Goal: Task Accomplishment & Management: Complete application form

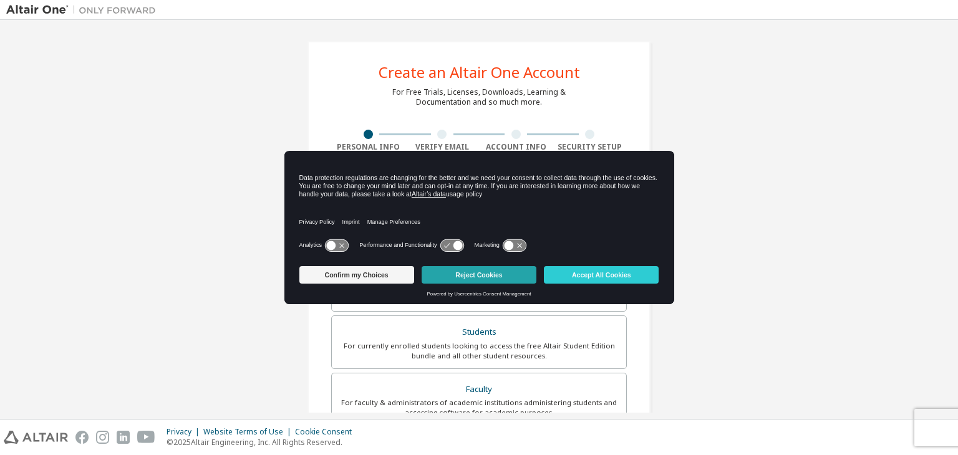
click at [454, 276] on button "Reject Cookies" at bounding box center [478, 274] width 115 height 17
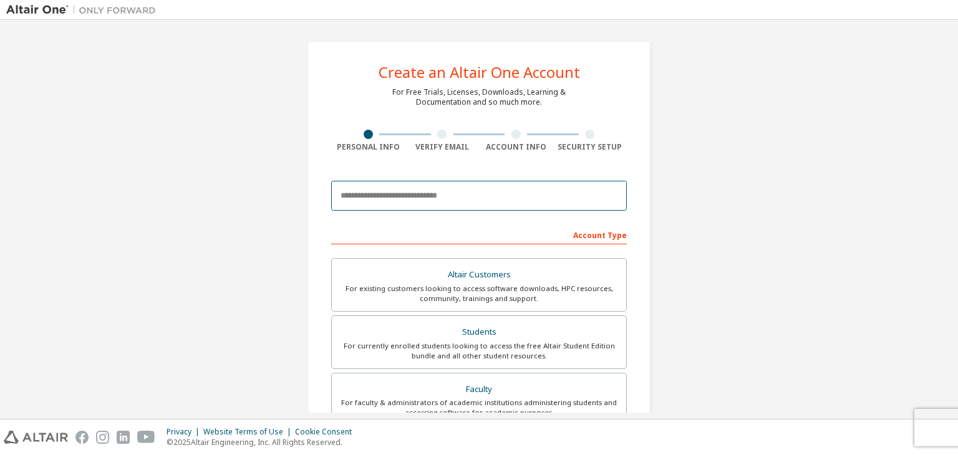
click at [459, 181] on input "email" at bounding box center [478, 196] width 295 height 30
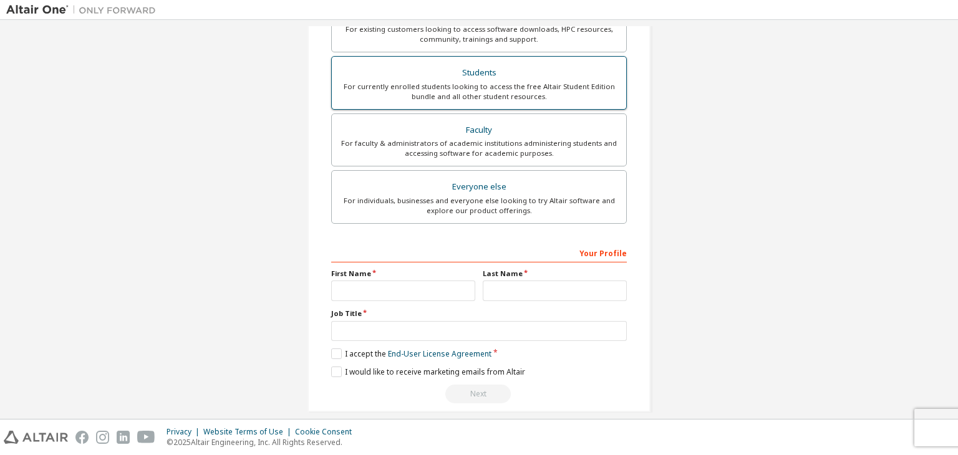
scroll to position [271, 0]
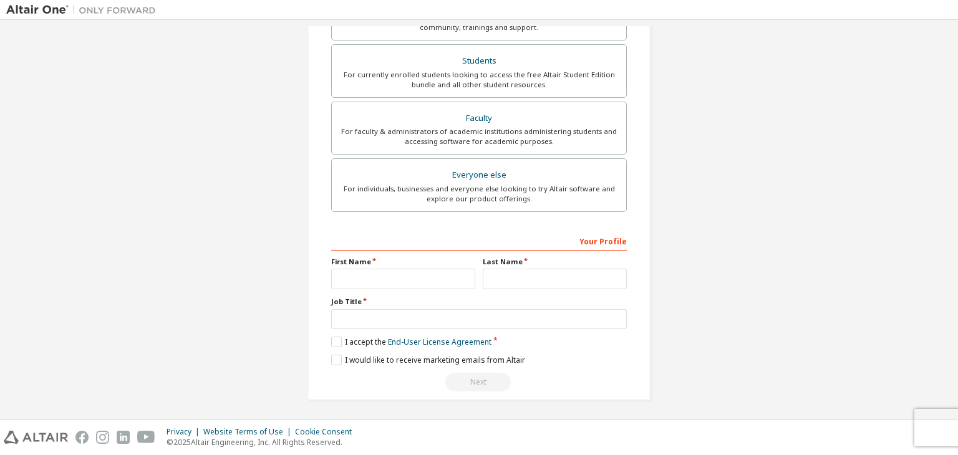
type input "**********"
click at [393, 275] on input "text" at bounding box center [403, 279] width 144 height 21
type input "**********"
click at [502, 272] on input "text" at bounding box center [555, 279] width 144 height 21
type input "******"
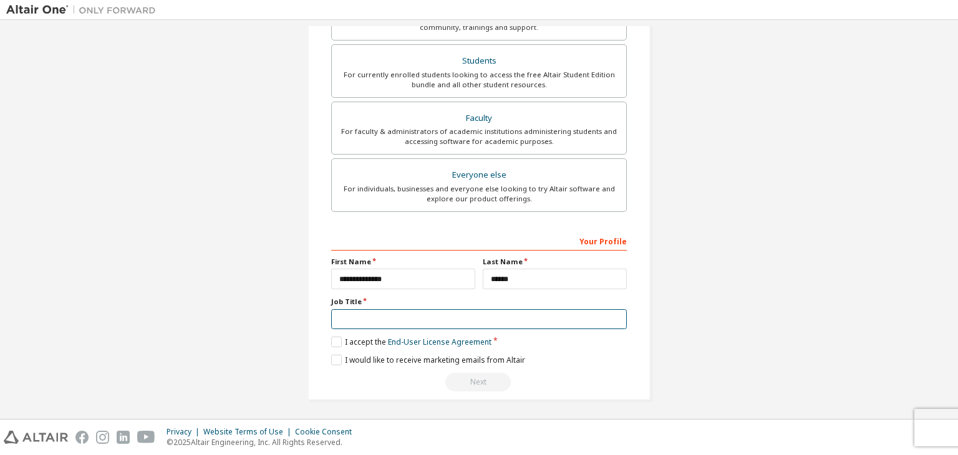
drag, startPoint x: 385, startPoint y: 320, endPoint x: 388, endPoint y: 327, distance: 7.5
click at [385, 321] on input "text" at bounding box center [478, 319] width 295 height 21
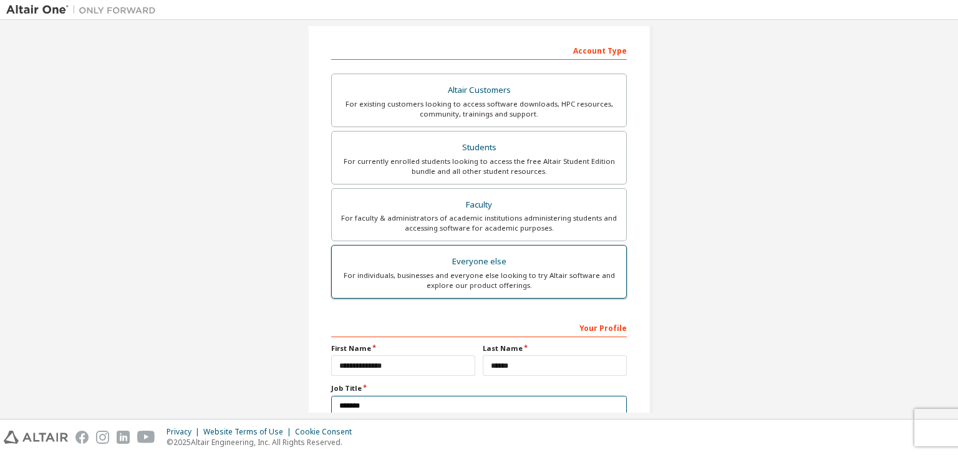
scroll to position [146, 0]
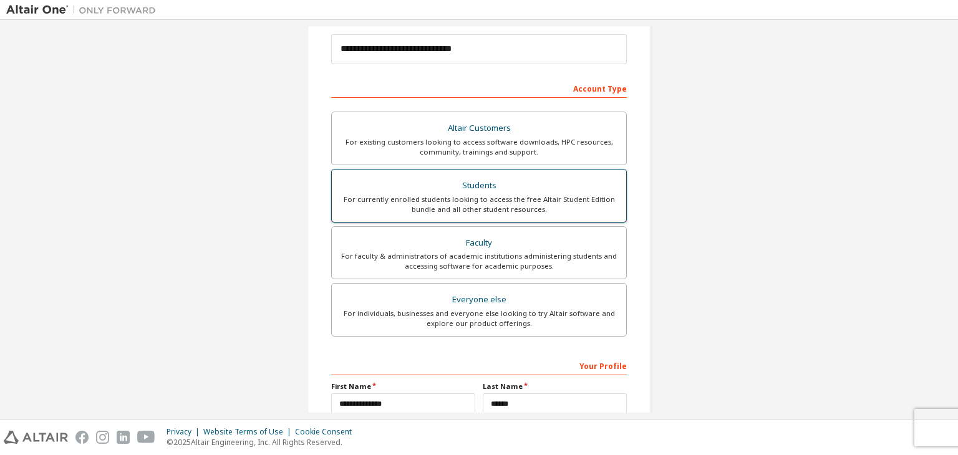
type input "*******"
click at [399, 198] on div "For currently enrolled students looking to access the free Altair Student Editi…" at bounding box center [478, 204] width 279 height 20
click at [560, 184] on div "Students" at bounding box center [478, 185] width 279 height 17
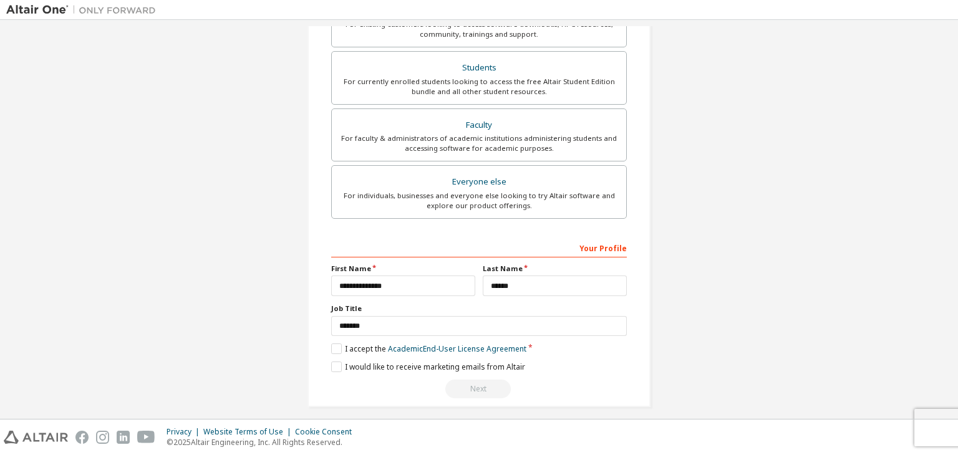
scroll to position [271, 0]
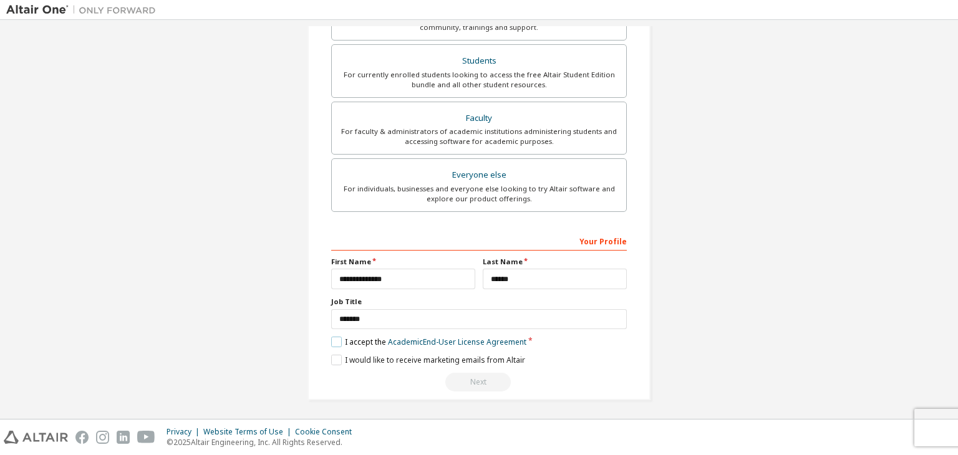
click at [331, 340] on label "I accept the Academic End-User License Agreement" at bounding box center [428, 342] width 195 height 11
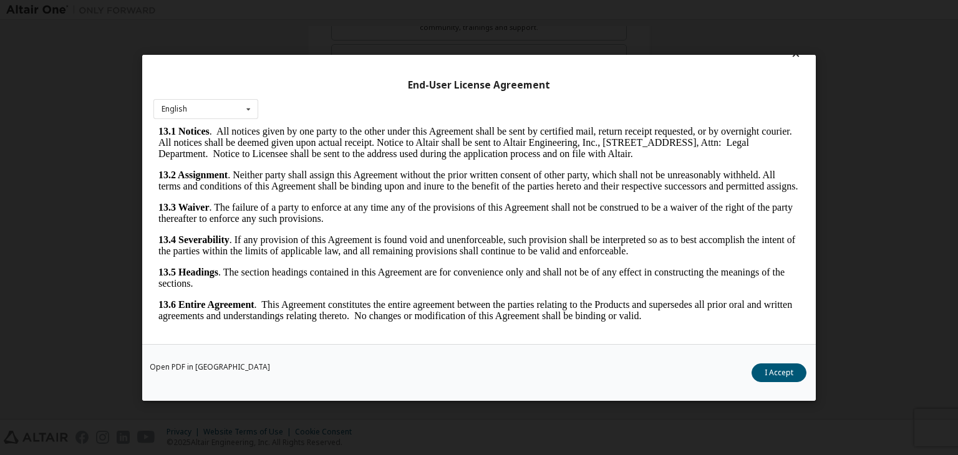
scroll to position [19, 0]
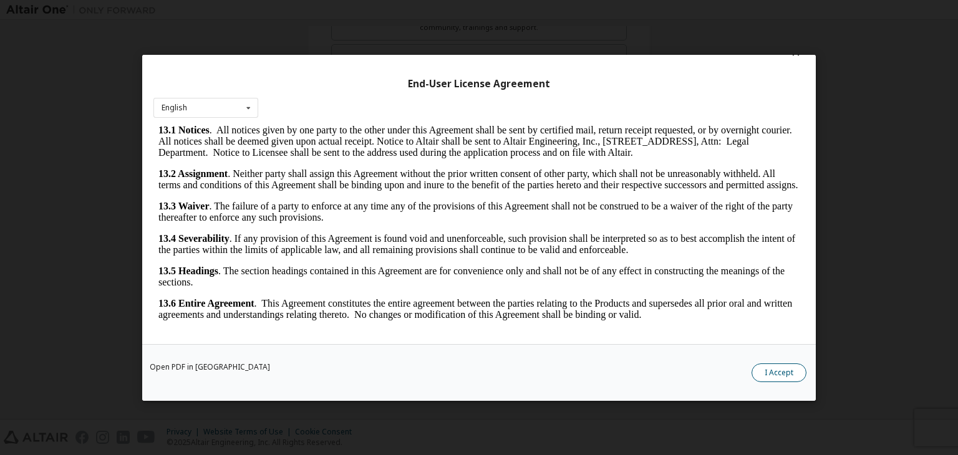
click at [776, 374] on button "I Accept" at bounding box center [778, 372] width 55 height 19
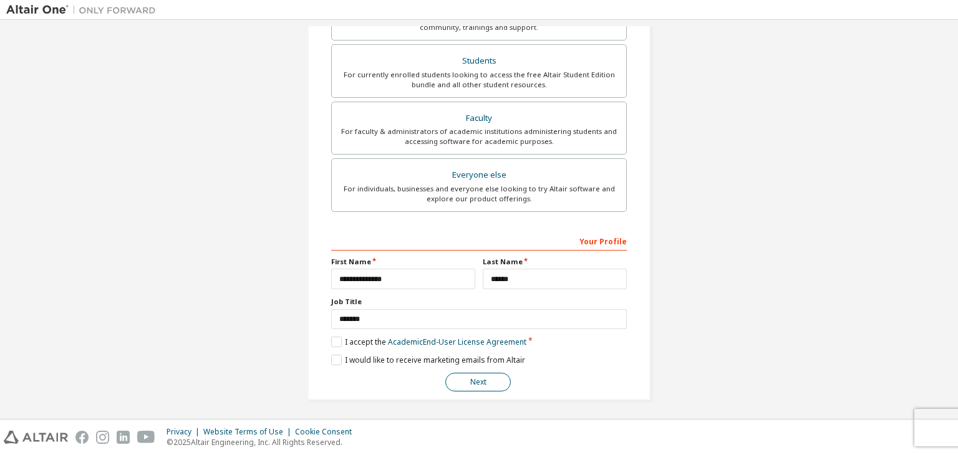
click at [469, 388] on button "Next" at bounding box center [477, 382] width 65 height 19
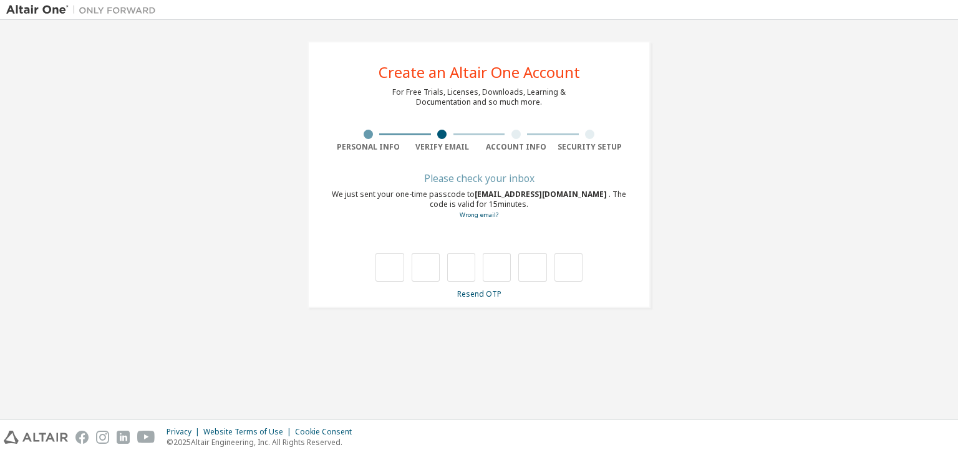
scroll to position [0, 0]
type input "*"
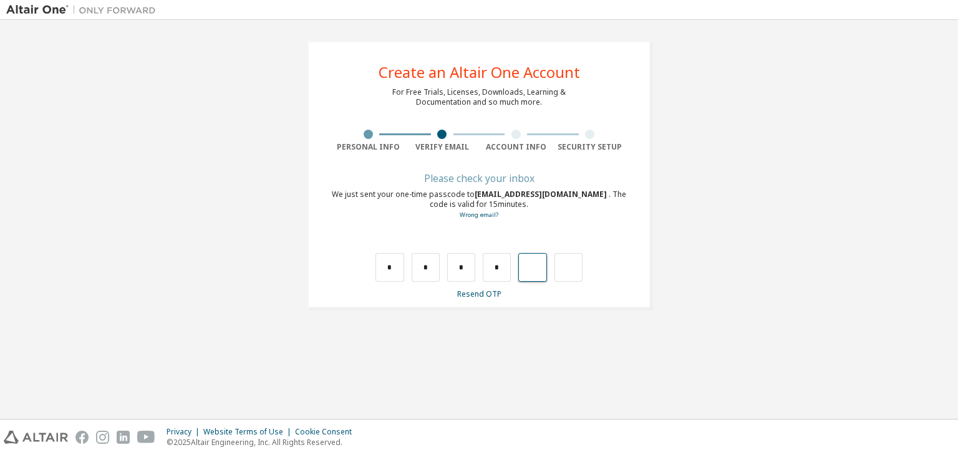
type input "*"
